Goal: Find specific page/section: Find specific page/section

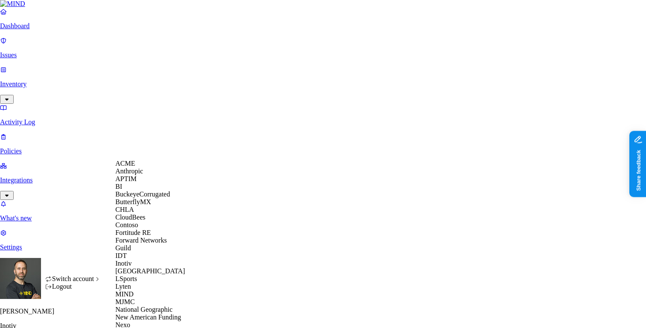
scroll to position [355, 0]
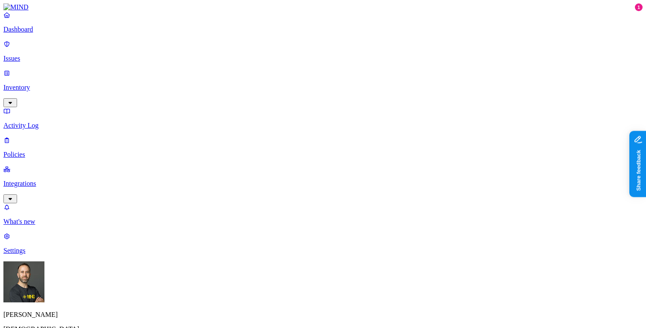
click at [34, 180] on p "Integrations" at bounding box center [322, 184] width 639 height 8
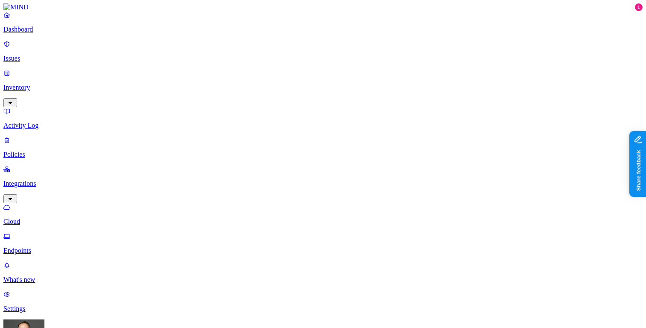
click at [32, 305] on p "Settings" at bounding box center [322, 309] width 639 height 8
